Goal: Information Seeking & Learning: Learn about a topic

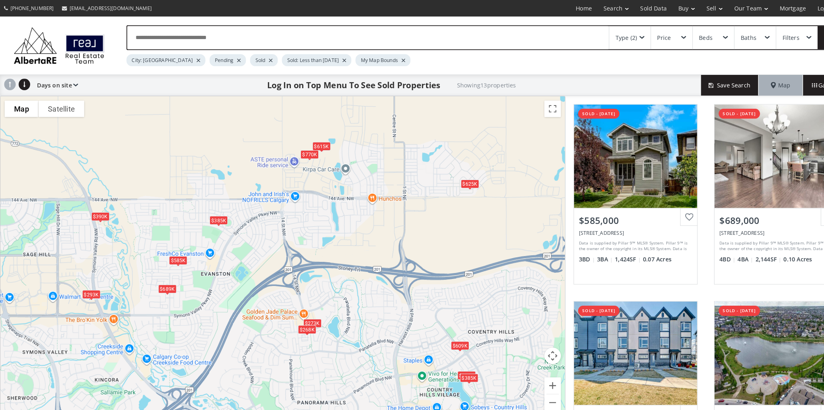
click at [456, 181] on div "$625K" at bounding box center [458, 179] width 18 height 8
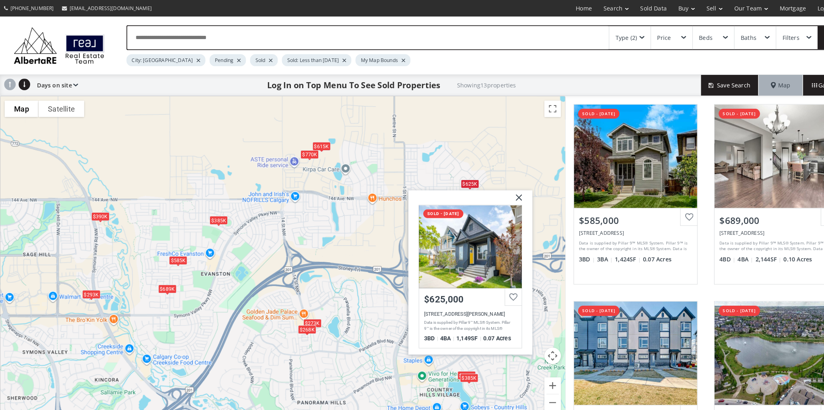
click at [450, 156] on div "$585K $689K $385K $273K $609K $338K $770K $390K $293K $385K $625K $268K $615[ST…" at bounding box center [275, 252] width 550 height 316
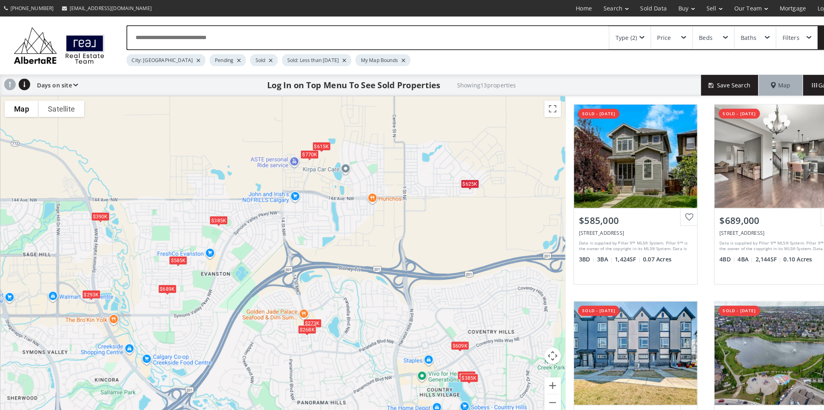
click at [315, 140] on div "$615K" at bounding box center [313, 142] width 18 height 8
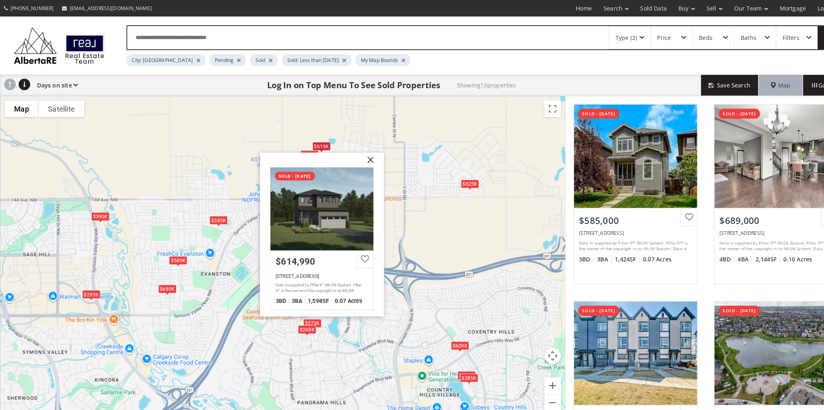
click at [187, 160] on div "$585K $689K $385K $273K $609K $338K $770K $390K $293K $385K $625K $268K $615[GE…" at bounding box center [275, 252] width 550 height 316
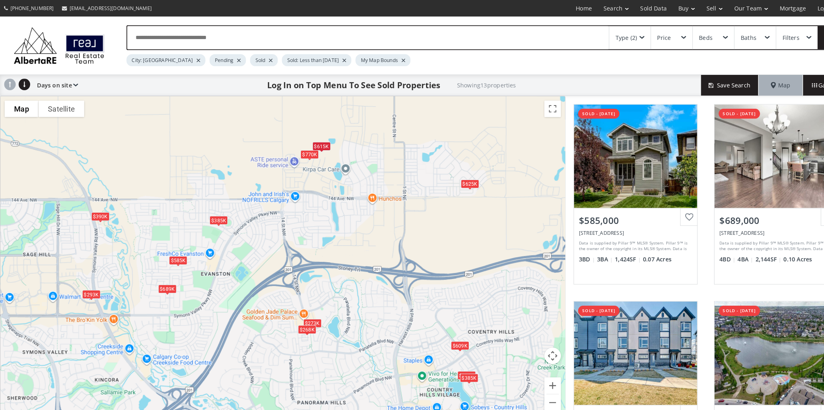
click at [217, 217] on div "$385K" at bounding box center [213, 215] width 18 height 8
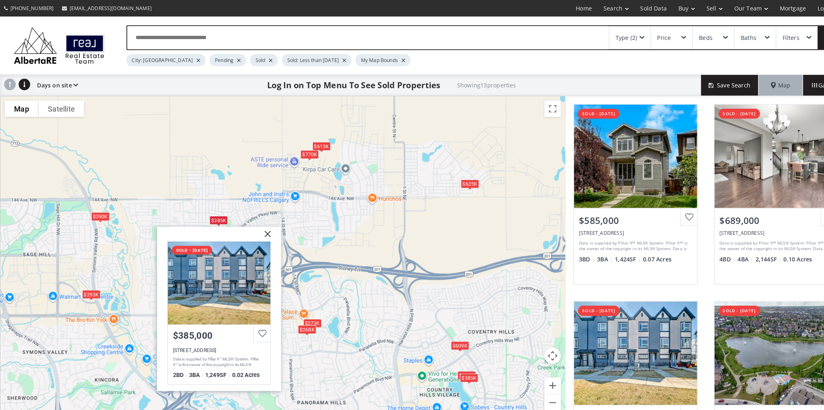
click at [301, 150] on div "$770K" at bounding box center [302, 150] width 18 height 8
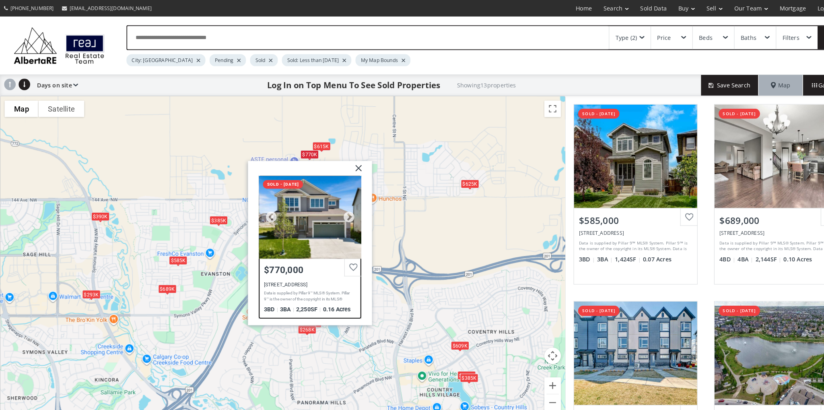
click at [310, 208] on div at bounding box center [302, 211] width 100 height 81
click at [387, 120] on div "$585K $689K $385K $273K $609K $338K $770K $390K $293K $385K $625K $268K $615K […" at bounding box center [275, 252] width 550 height 316
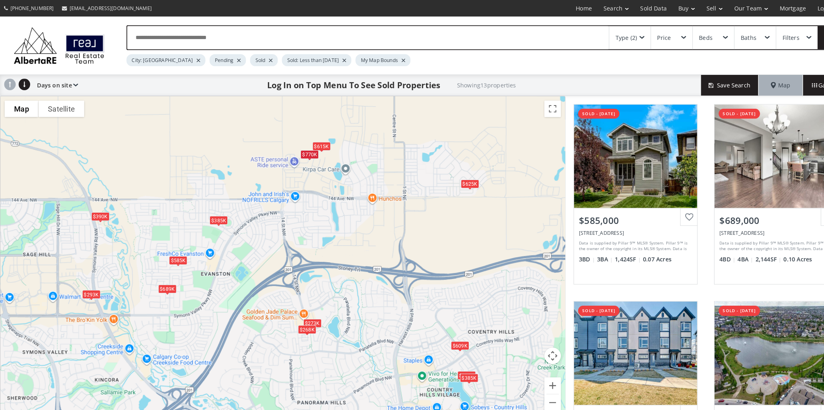
click at [317, 142] on div "$615K" at bounding box center [313, 142] width 18 height 8
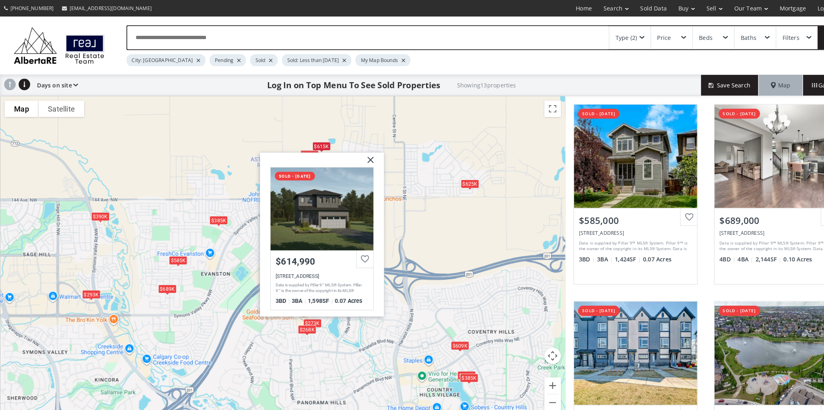
click at [246, 137] on div "$585K $689K $385K $273K $609K $338K $770K $390K $293K $385K $625K $268K $615[GE…" at bounding box center [275, 252] width 550 height 316
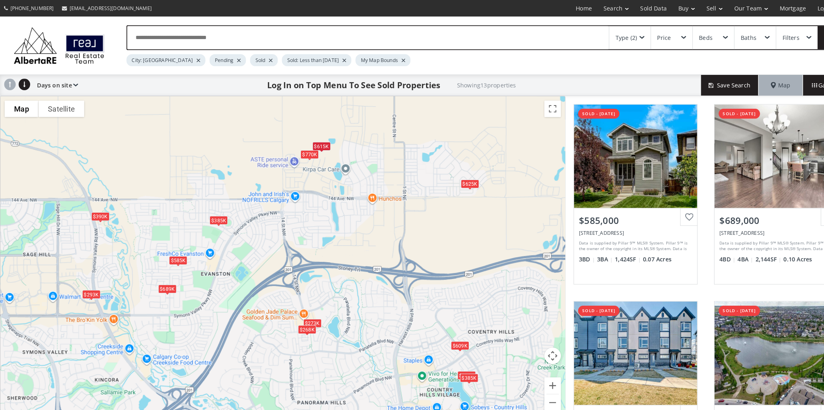
click at [214, 217] on div "$385K" at bounding box center [213, 215] width 18 height 8
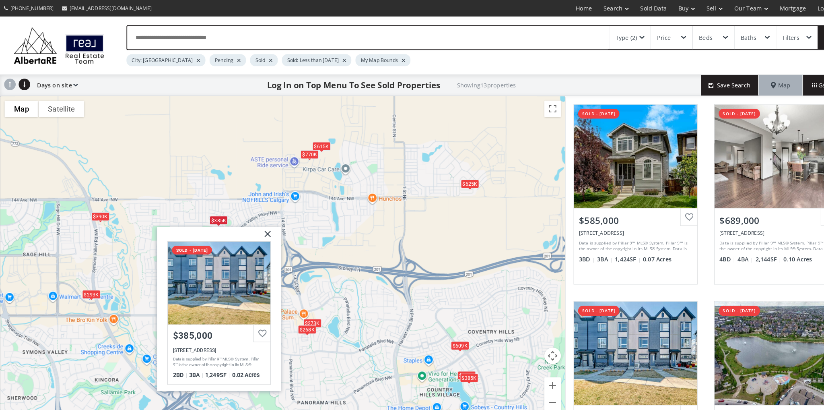
click at [215, 169] on div "$585K $689K $385K $273K $609K $338K $770K $390K $293K $385K $625K $268K $615[GE…" at bounding box center [275, 252] width 550 height 316
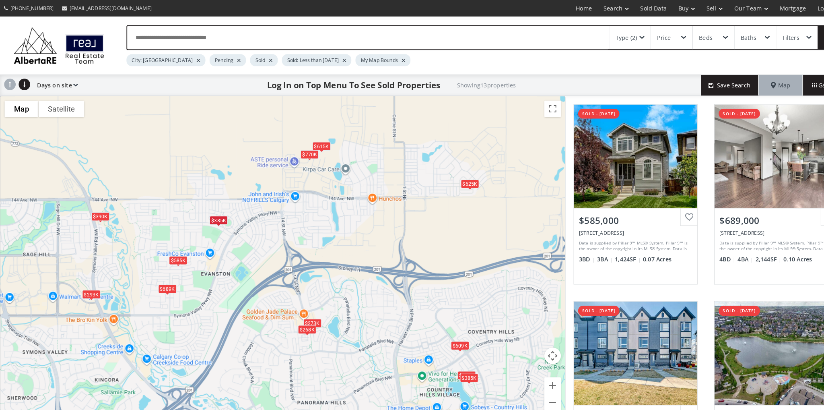
drag, startPoint x: 171, startPoint y: 251, endPoint x: 173, endPoint y: 246, distance: 5.1
click at [171, 252] on div "$585K" at bounding box center [174, 253] width 18 height 8
